Goal: Register for event/course

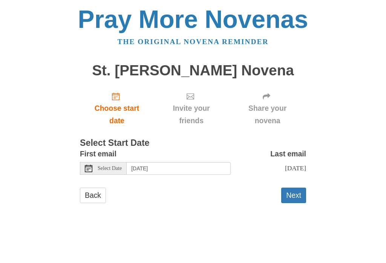
click at [297, 189] on button "Next" at bounding box center [293, 195] width 25 height 15
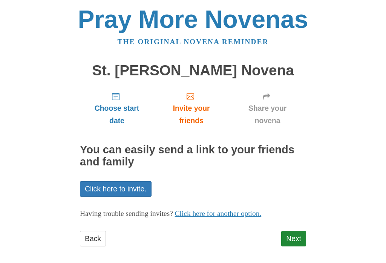
click at [298, 235] on link "Next" at bounding box center [293, 238] width 25 height 15
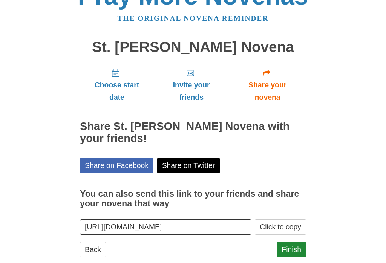
scroll to position [24, 0]
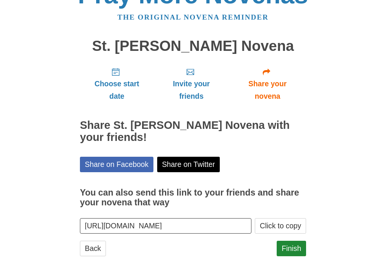
click at [295, 244] on link "Finish" at bounding box center [291, 248] width 29 height 15
